Goal: Communication & Community: Participate in discussion

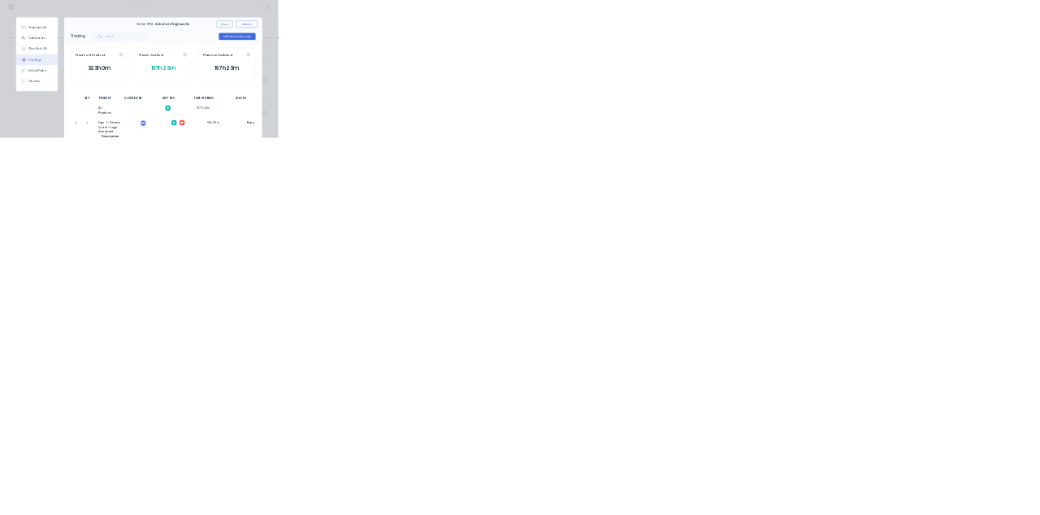
click at [869, 89] on button "Close" at bounding box center [839, 90] width 59 height 26
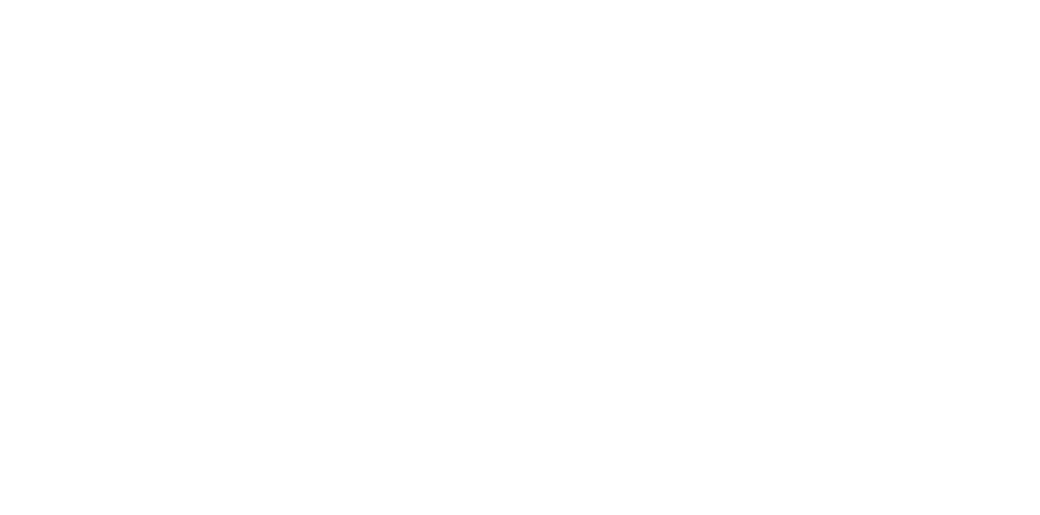
click at [215, 227] on button "Tracking" at bounding box center [138, 223] width 154 height 41
click at [869, 89] on button "Close" at bounding box center [839, 90] width 59 height 26
click at [215, 148] on button "Collaborate" at bounding box center [138, 142] width 154 height 41
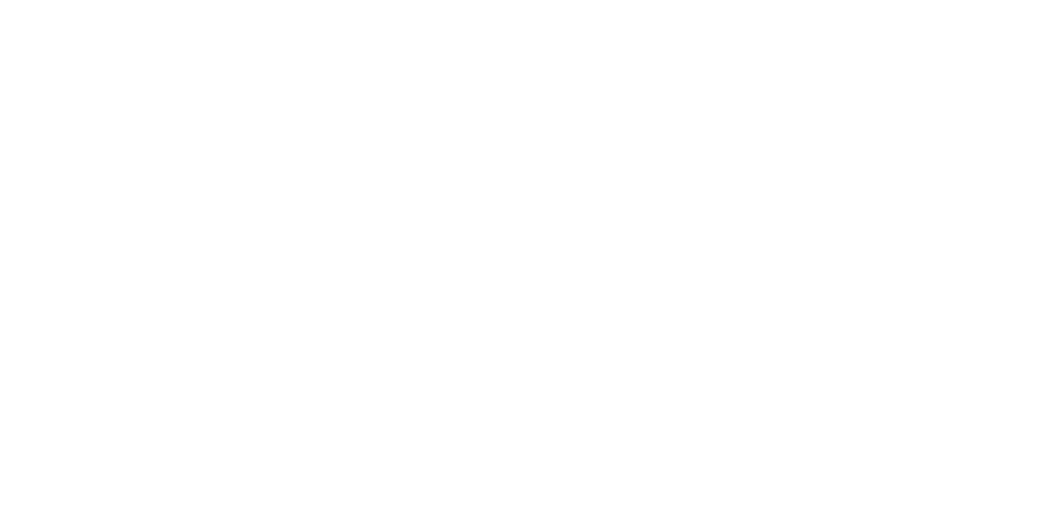
click at [731, 478] on div at bounding box center [522, 469] width 417 height 17
click at [914, 482] on button "Send" at bounding box center [882, 469] width 64 height 24
